Goal: Task Accomplishment & Management: Manage account settings

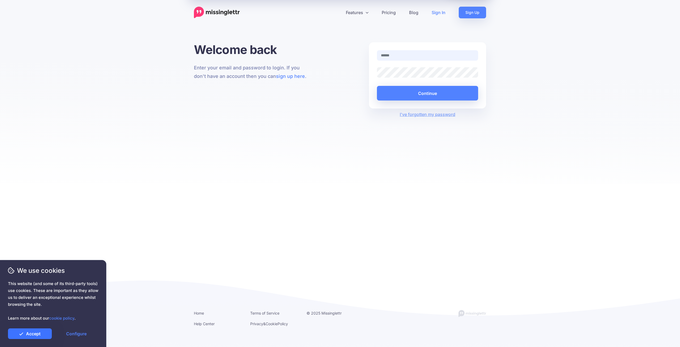
type input "**********"
drag, startPoint x: 34, startPoint y: 333, endPoint x: 37, endPoint y: 331, distance: 3.2
click at [34, 333] on link "Accept" at bounding box center [30, 333] width 44 height 11
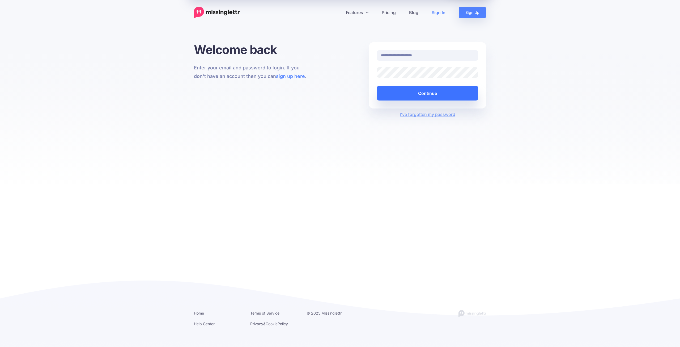
click at [440, 92] on button "Continue" at bounding box center [427, 93] width 101 height 15
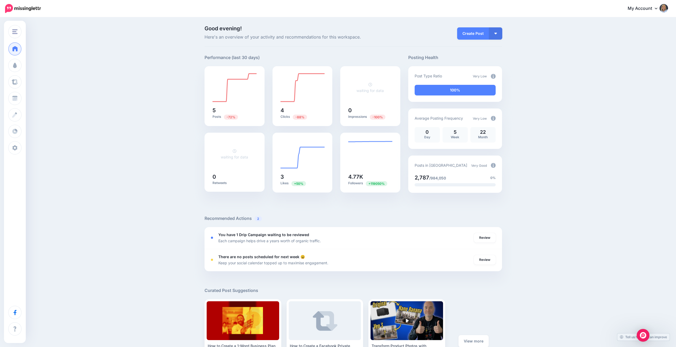
click at [645, 8] on link "My Account" at bounding box center [645, 8] width 46 height 13
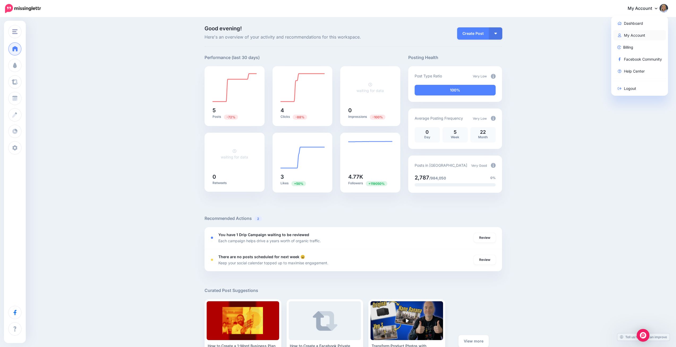
click at [643, 37] on link "My Account" at bounding box center [639, 35] width 53 height 10
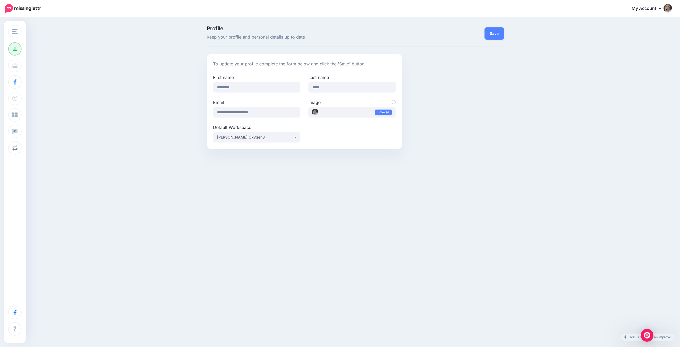
click at [651, 10] on link "My Account" at bounding box center [649, 8] width 46 height 13
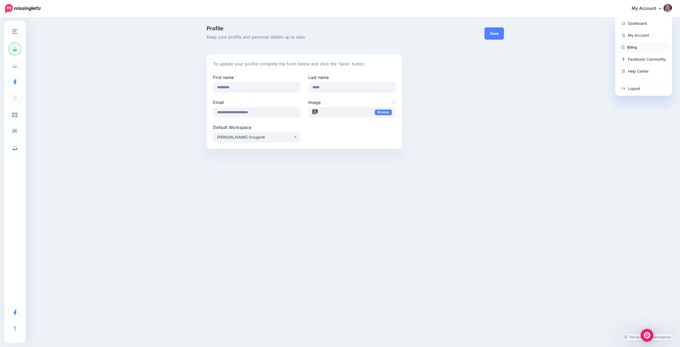
click at [632, 48] on link "Billing" at bounding box center [643, 47] width 53 height 10
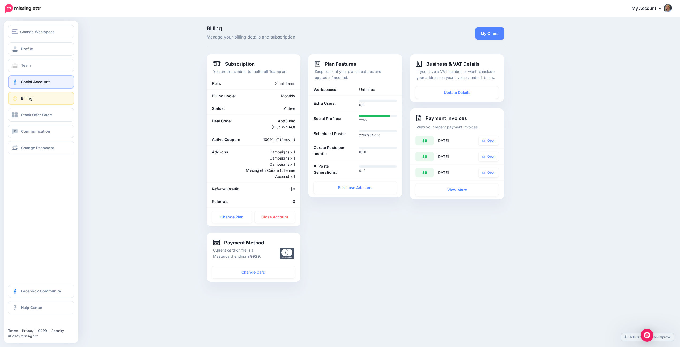
click at [44, 83] on span "Social Accounts" at bounding box center [36, 81] width 30 height 5
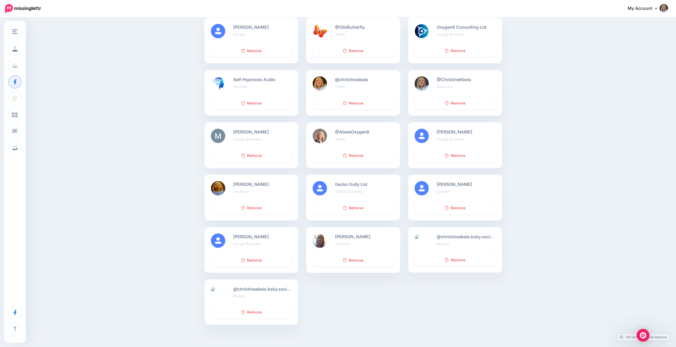
scroll to position [106, 0]
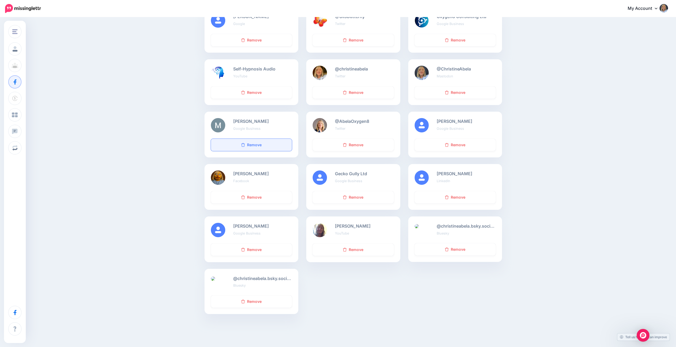
click at [250, 143] on link "Remove" at bounding box center [251, 145] width 81 height 12
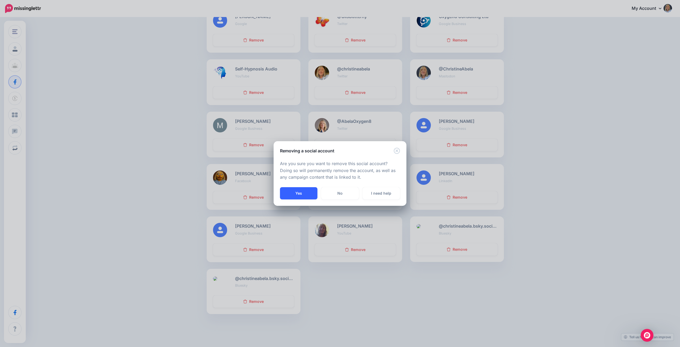
click at [305, 193] on button "Yes" at bounding box center [298, 193] width 37 height 12
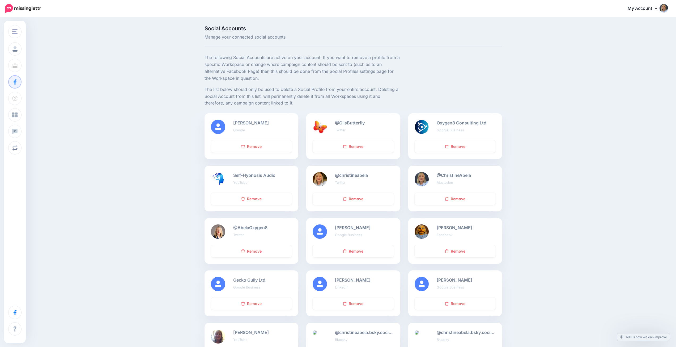
scroll to position [82, 0]
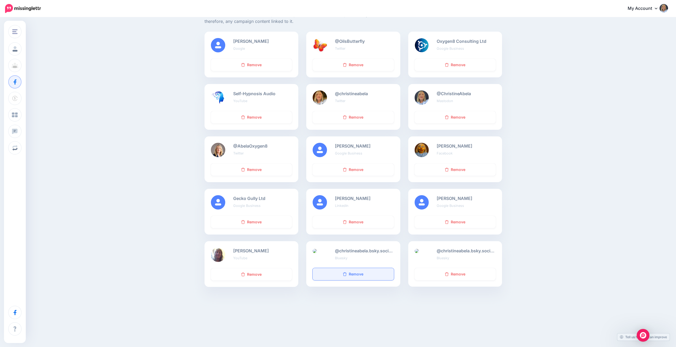
click at [342, 271] on link "Remove" at bounding box center [353, 274] width 81 height 12
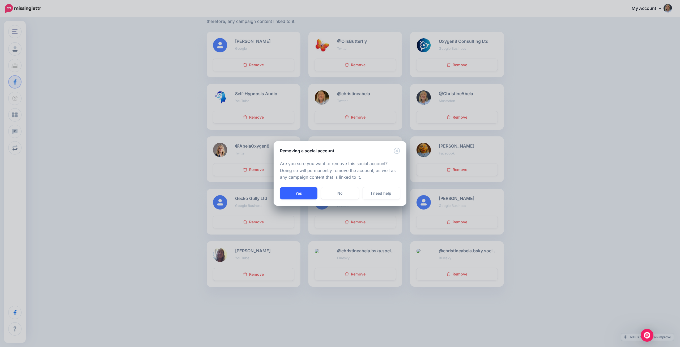
click at [304, 194] on button "Yes" at bounding box center [298, 193] width 37 height 12
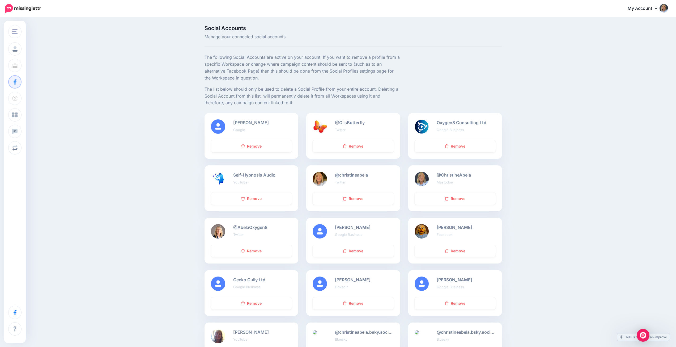
scroll to position [0, 0]
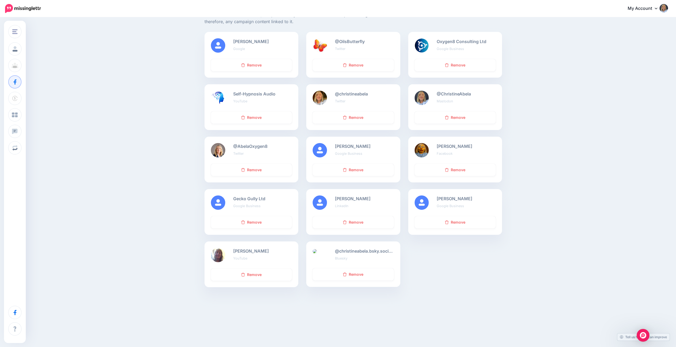
scroll to position [82, 0]
click at [363, 274] on link "Remove" at bounding box center [353, 274] width 81 height 12
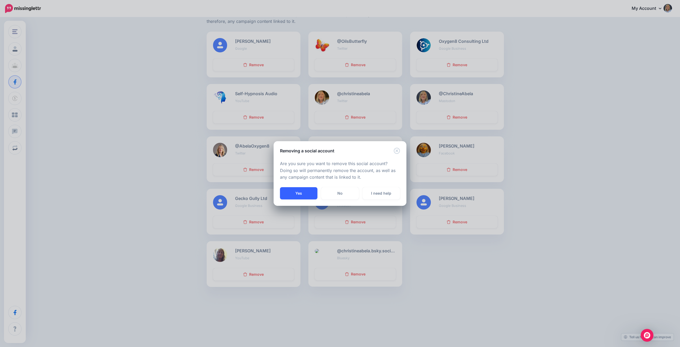
click at [304, 193] on button "Yes" at bounding box center [298, 193] width 37 height 12
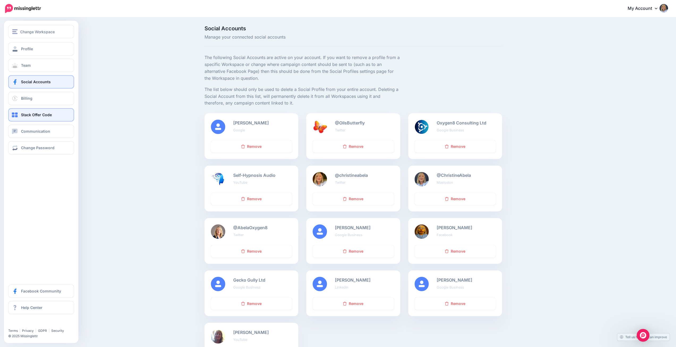
click at [41, 117] on span "Stack Offer Code" at bounding box center [36, 114] width 31 height 5
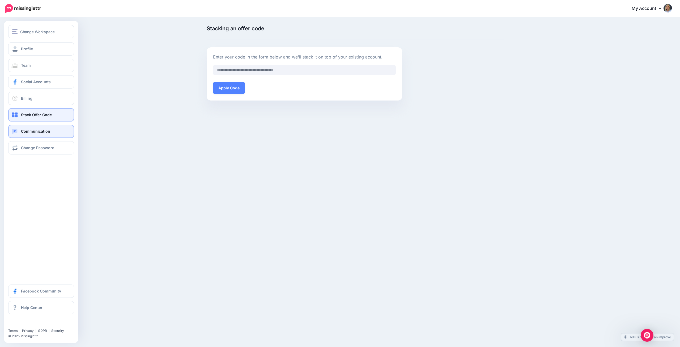
click at [35, 130] on span "Communication" at bounding box center [35, 131] width 29 height 5
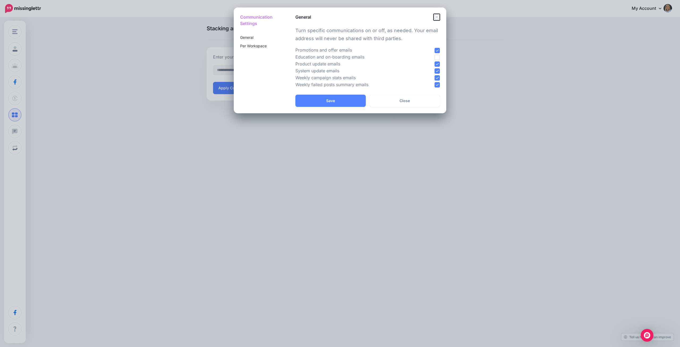
click at [437, 19] on icon "Close" at bounding box center [437, 17] width 6 height 6
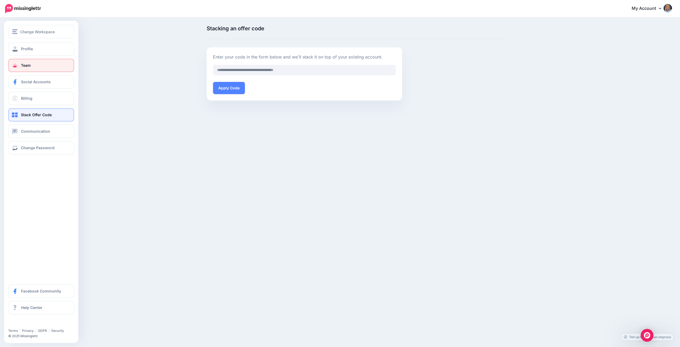
click at [36, 62] on link "Team" at bounding box center [41, 65] width 66 height 13
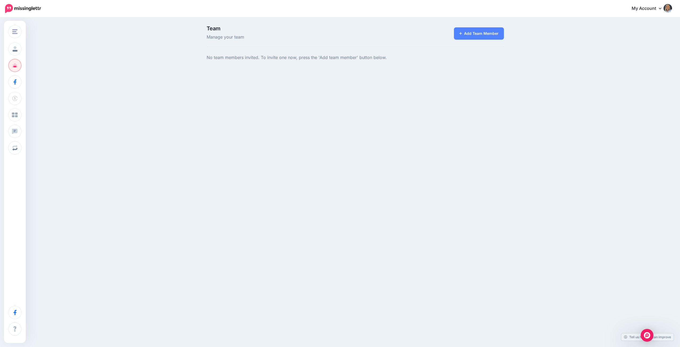
click at [173, 85] on div "Change Workspace Gecko Gully Websites Butterfly Essential Oils Self Hypnosis Au…" at bounding box center [340, 69] width 680 height 103
